Goal: Transaction & Acquisition: Obtain resource

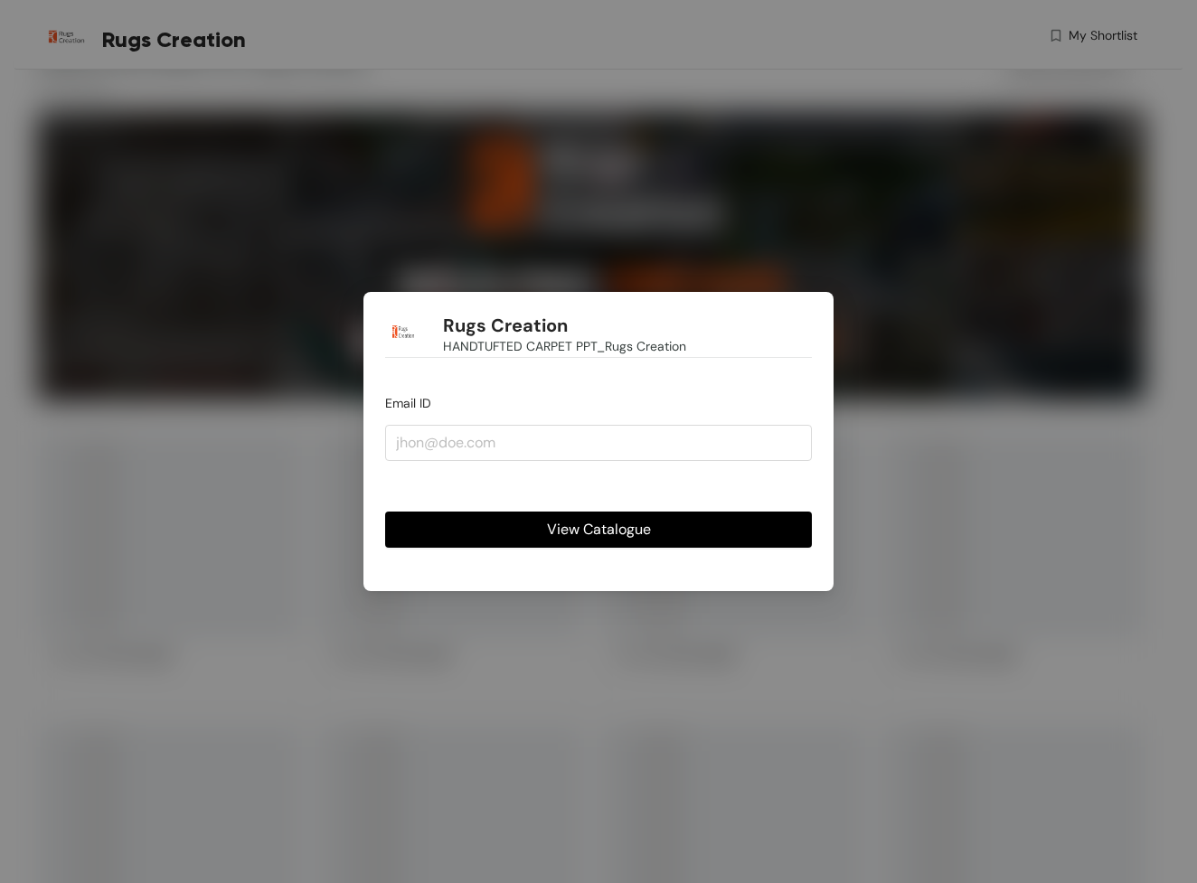
scroll to position [45, 0]
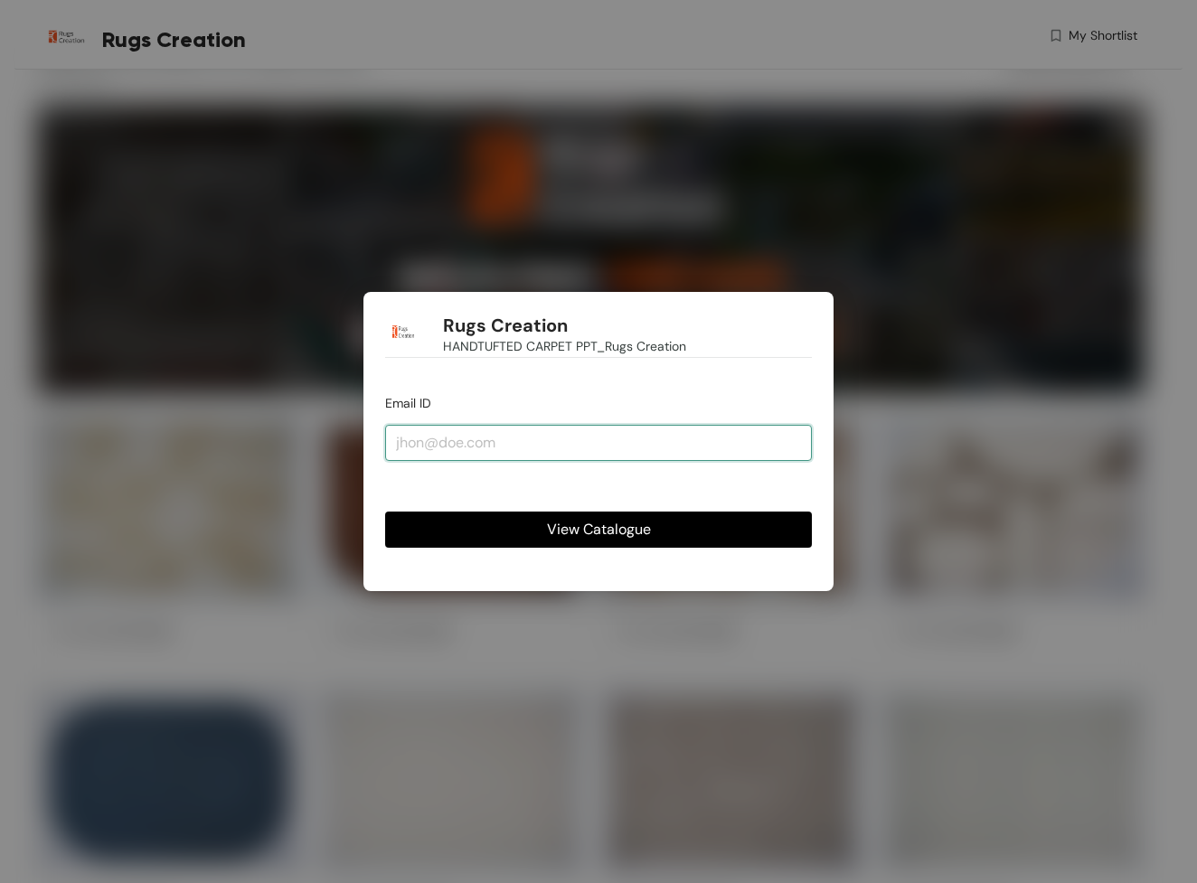
click at [612, 434] on input "email" at bounding box center [598, 443] width 427 height 36
type input "a"
type input "[EMAIL_ADDRESS][DOMAIN_NAME]"
click at [598, 530] on button "View Catalogue" at bounding box center [598, 530] width 427 height 36
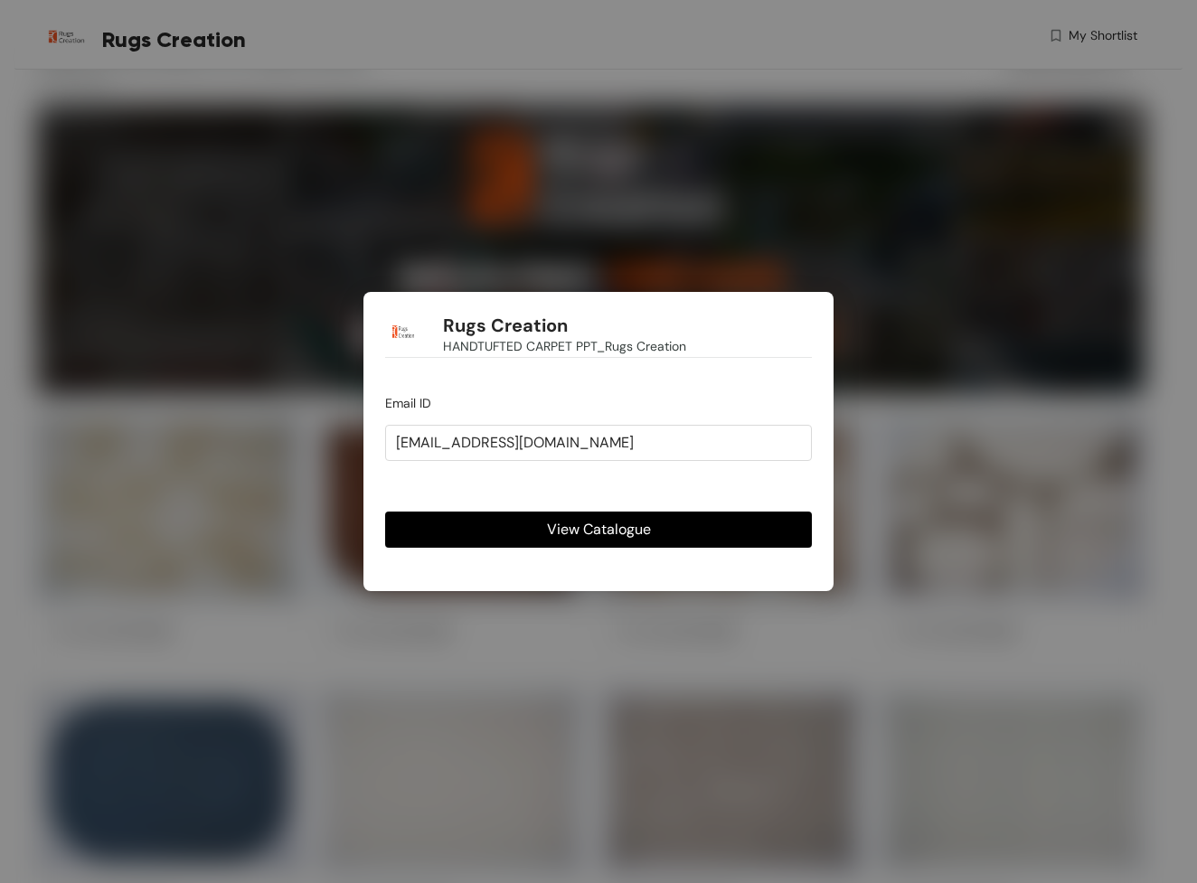
click at [611, 532] on span "View Catalogue" at bounding box center [599, 529] width 104 height 23
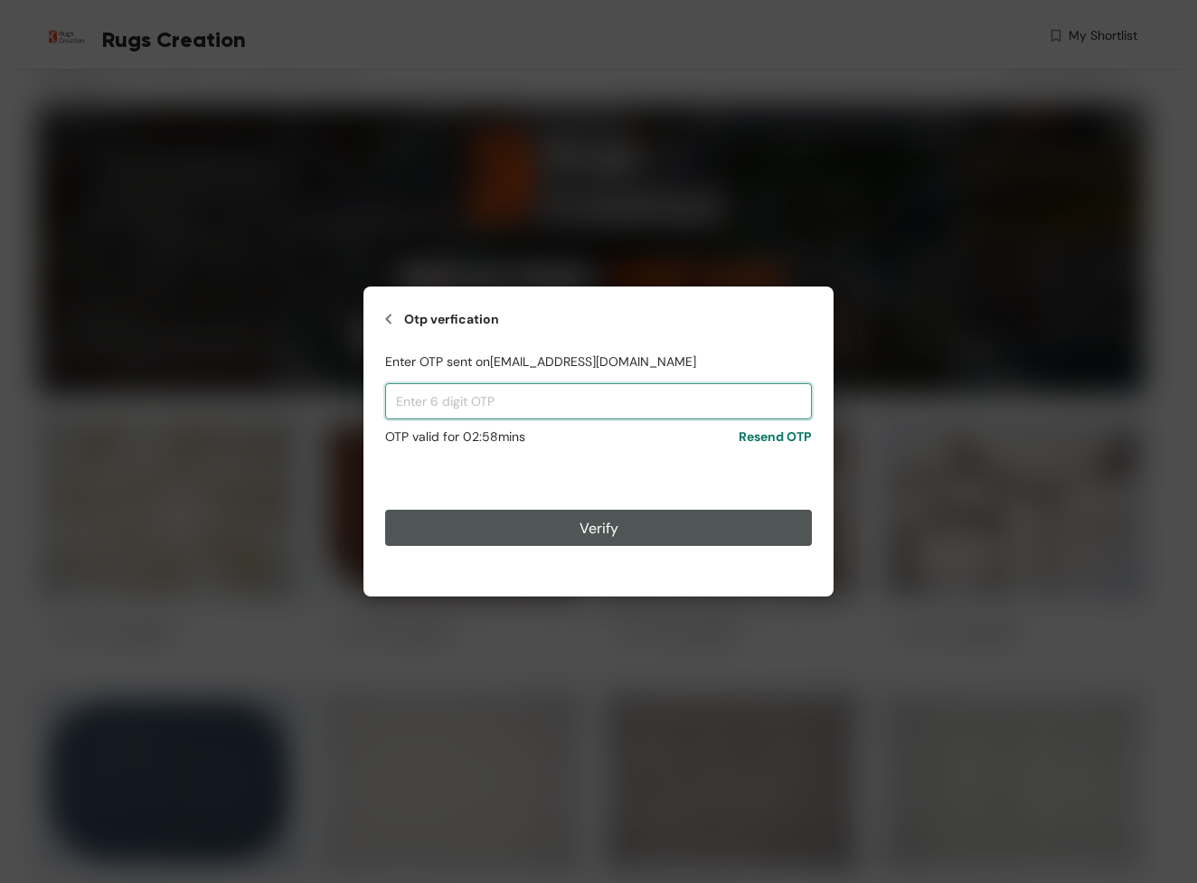
click at [626, 400] on input "text" at bounding box center [598, 401] width 427 height 36
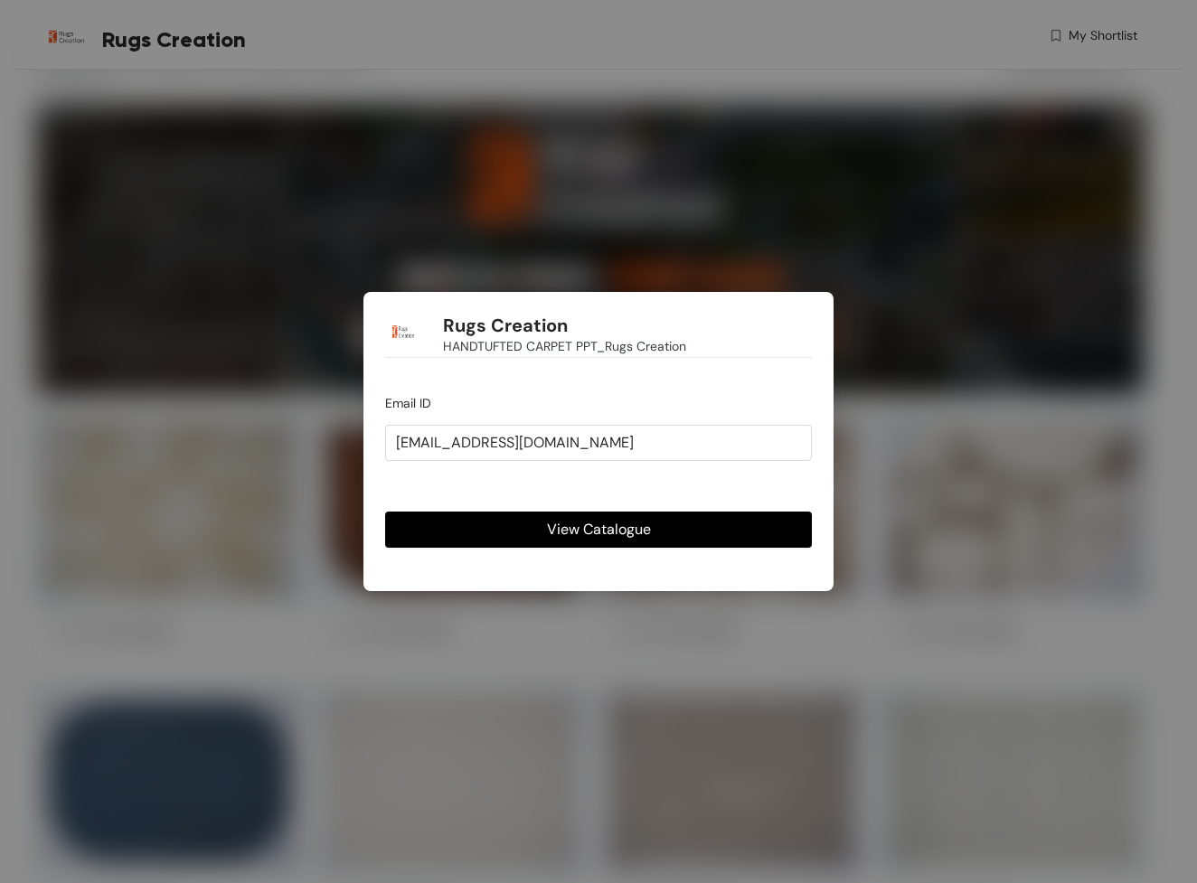
click at [636, 533] on span "View Catalogue" at bounding box center [599, 529] width 104 height 23
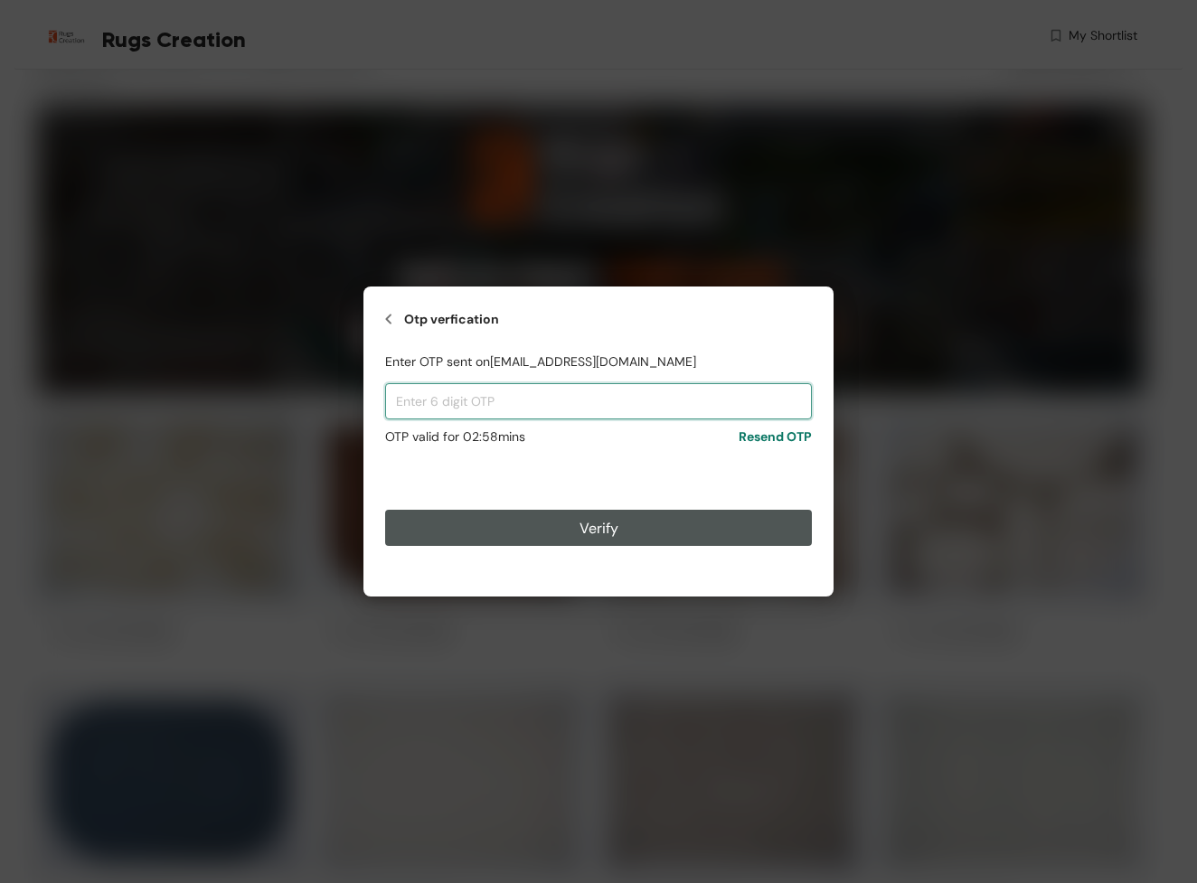
click at [676, 395] on input "text" at bounding box center [598, 401] width 427 height 36
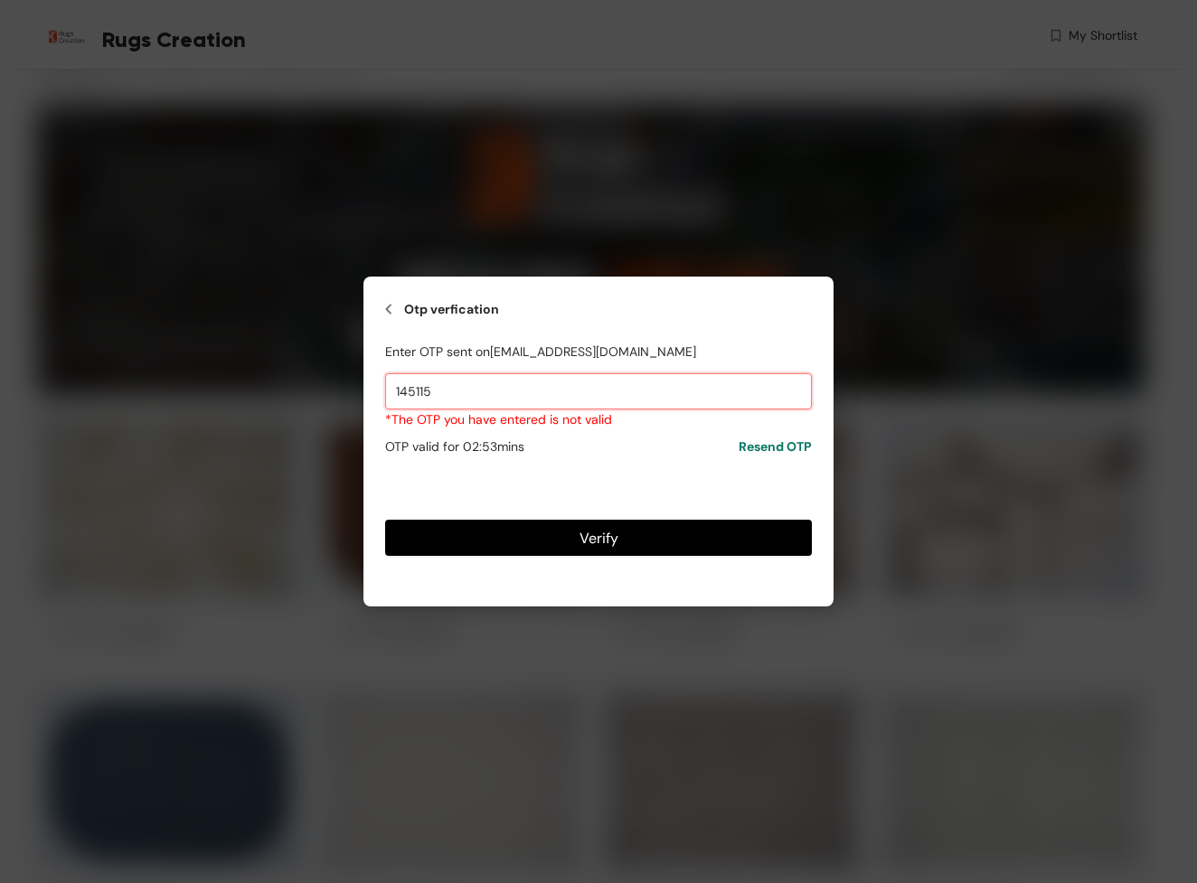
click at [742, 390] on input "145115" at bounding box center [598, 391] width 427 height 36
type input "418642"
click at [772, 541] on button "Verify" at bounding box center [598, 538] width 427 height 36
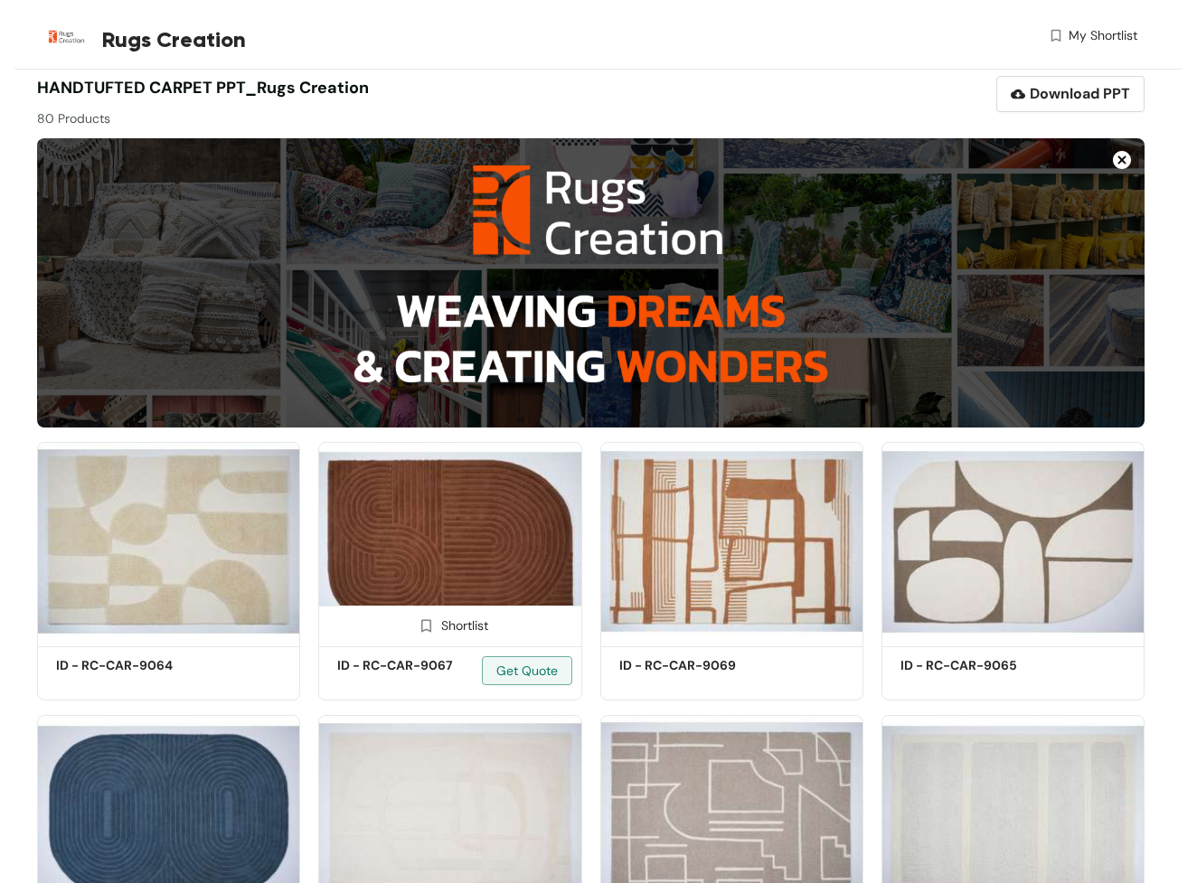
scroll to position [14, 0]
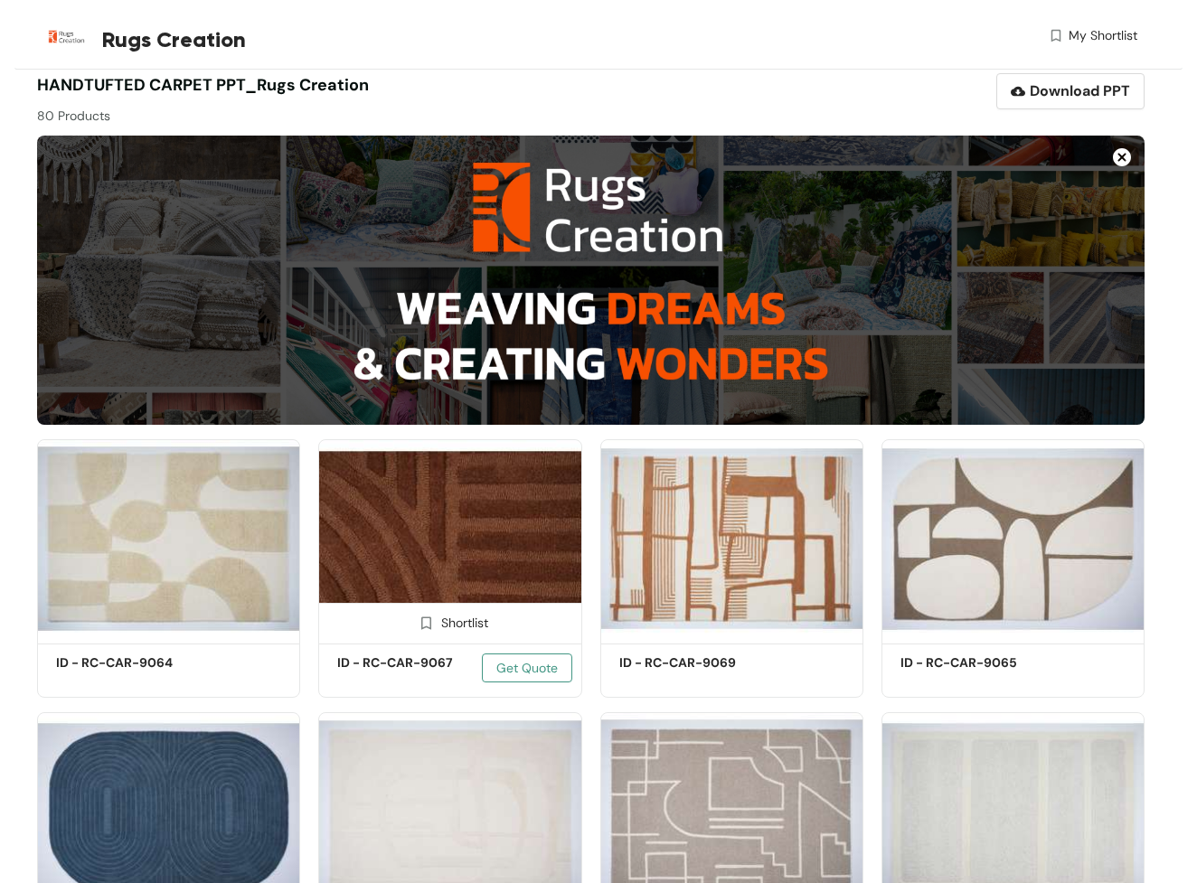
click at [539, 675] on span "Get Quote" at bounding box center [526, 668] width 61 height 20
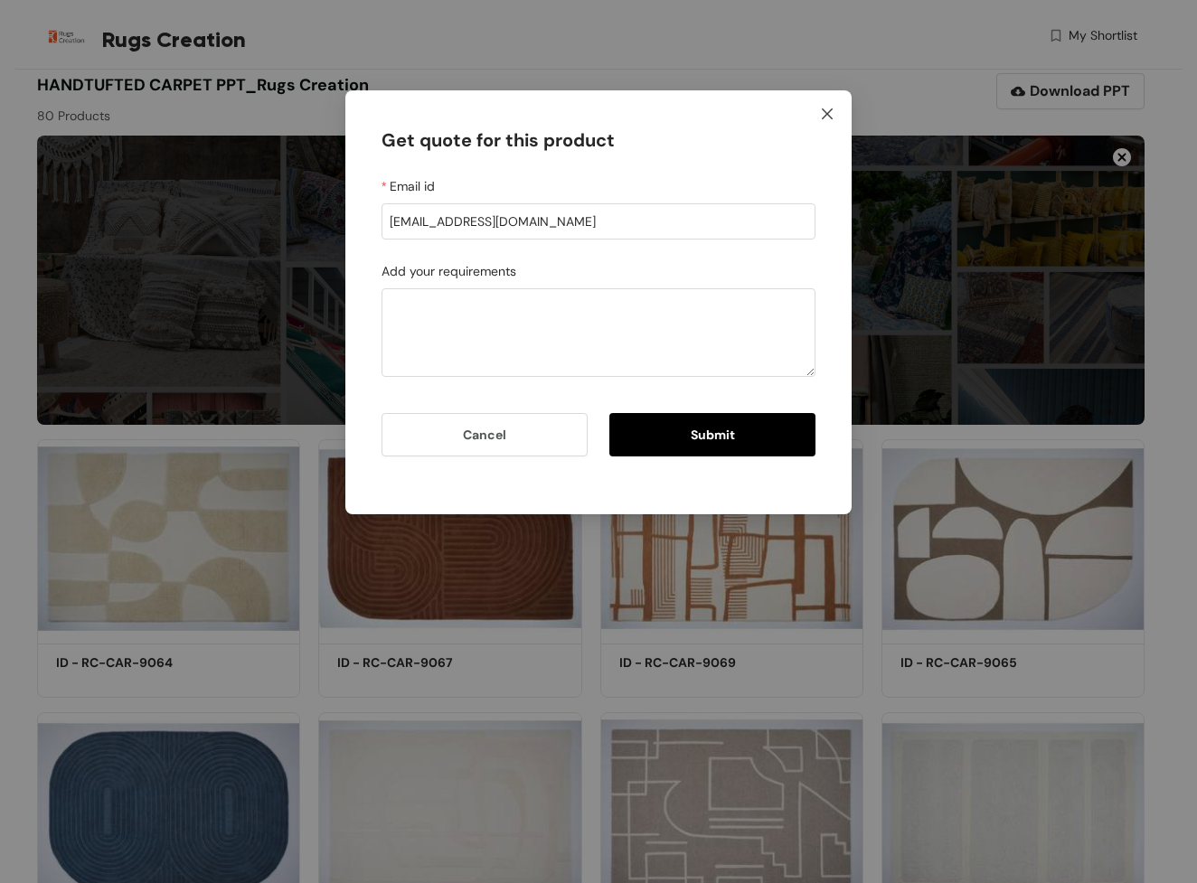
click at [814, 118] on span "Close" at bounding box center [827, 114] width 49 height 49
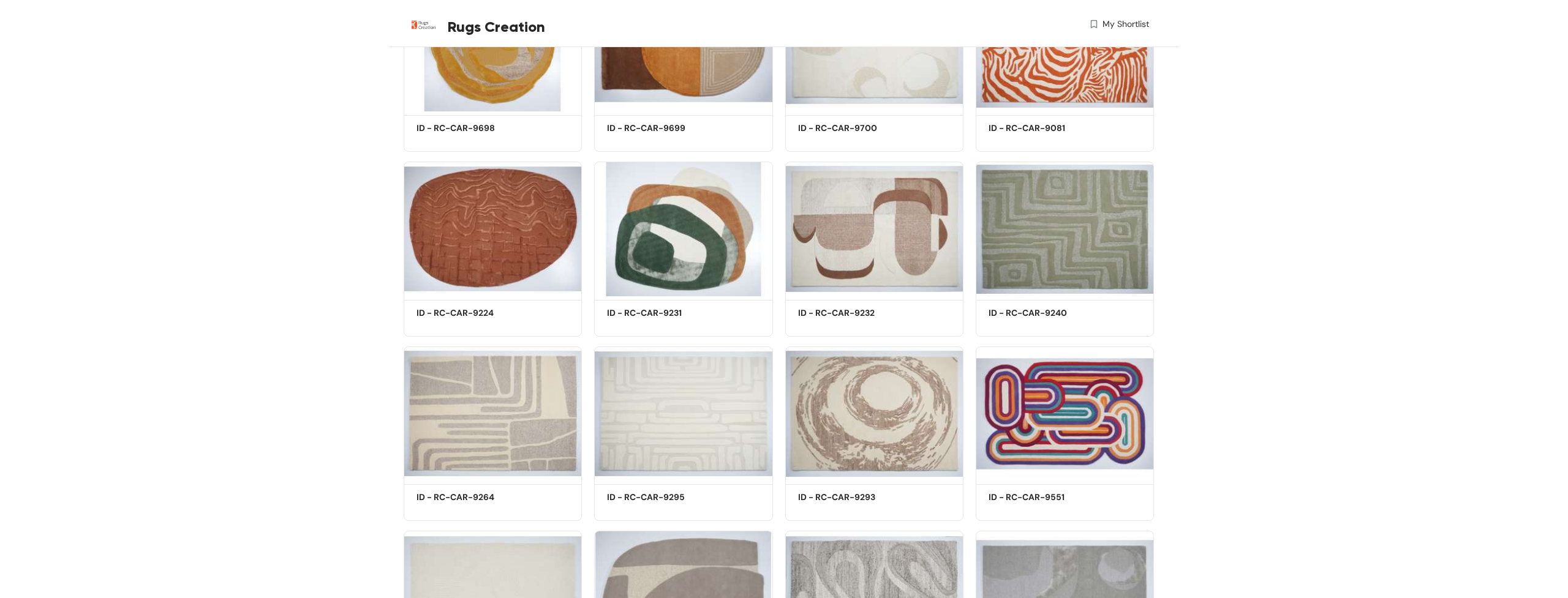
scroll to position [3102, 0]
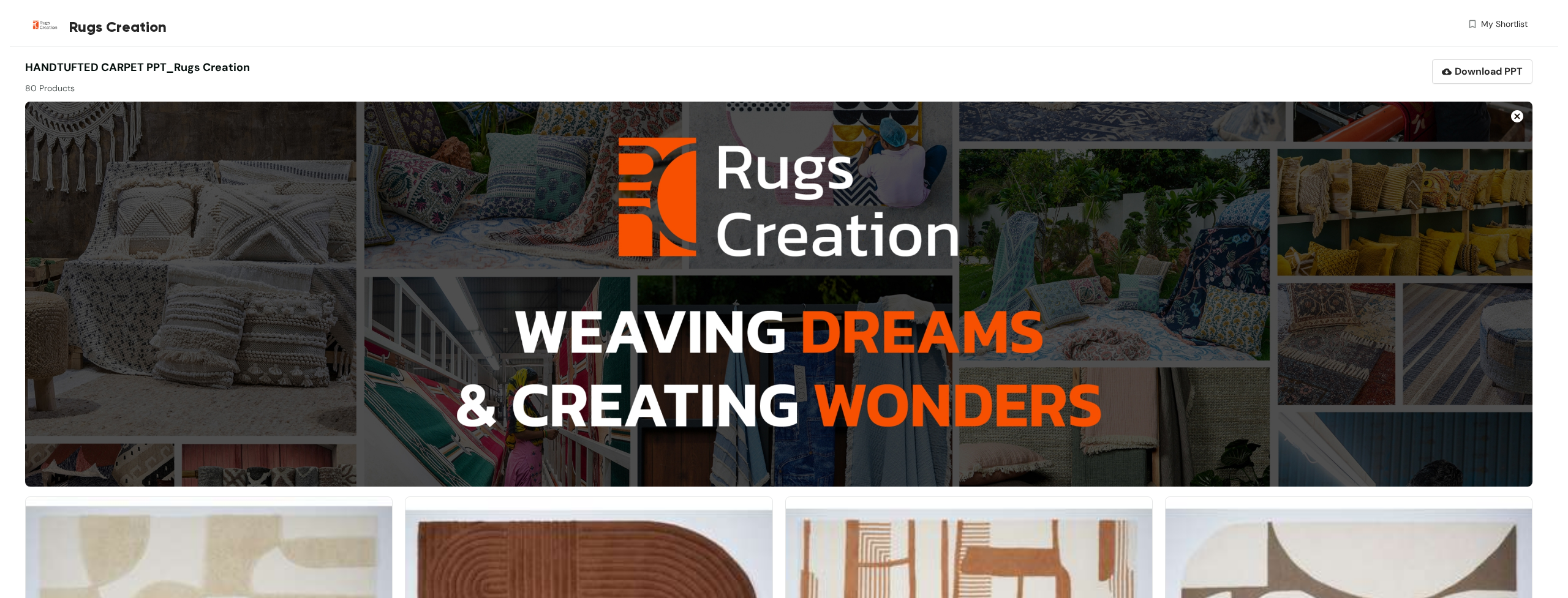
scroll to position [0, 0]
